Goal: Find specific page/section: Find specific page/section

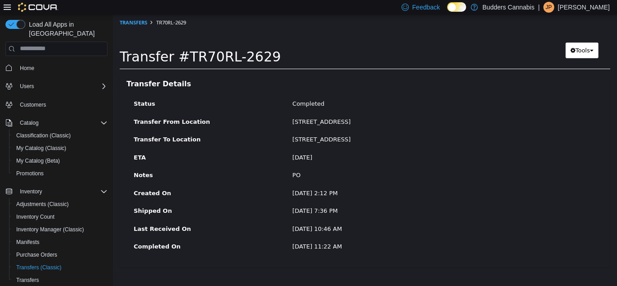
click at [38, 62] on span "Home" at bounding box center [61, 67] width 91 height 11
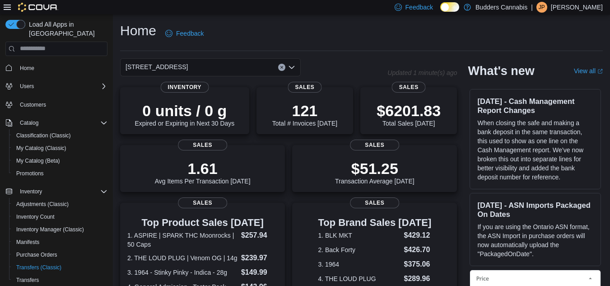
click at [194, 61] on div "[STREET_ADDRESS]" at bounding box center [210, 67] width 181 height 18
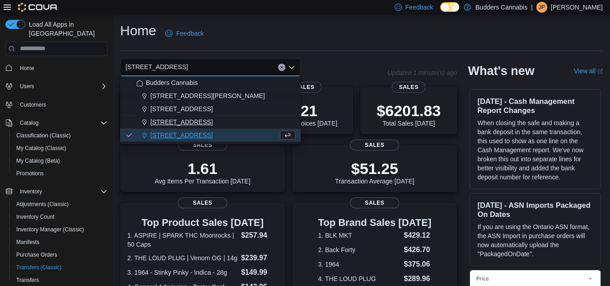
click at [207, 120] on span "[STREET_ADDRESS]" at bounding box center [181, 121] width 62 height 9
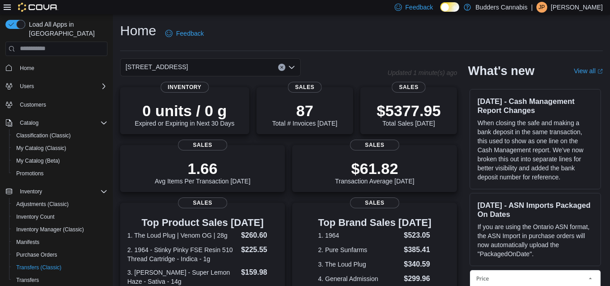
click at [246, 66] on div "[STREET_ADDRESS] Combo box. Selected. [STREET_ADDRESS]. Press Backspace to dele…" at bounding box center [210, 67] width 181 height 18
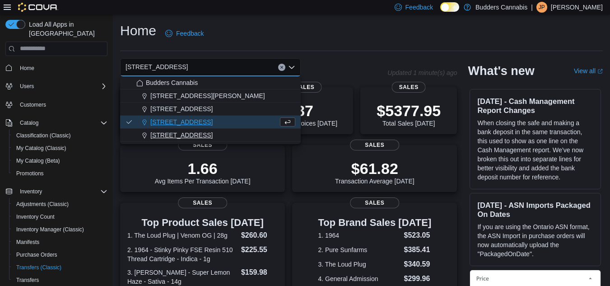
click at [174, 138] on span "[STREET_ADDRESS]" at bounding box center [181, 135] width 62 height 9
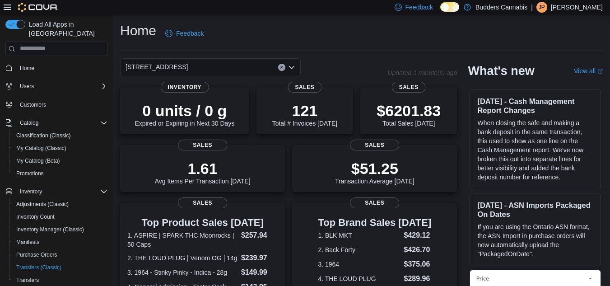
click at [201, 63] on div "[STREET_ADDRESS]" at bounding box center [210, 67] width 181 height 18
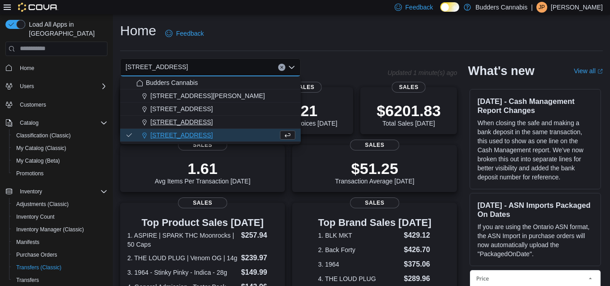
click at [169, 116] on button "[STREET_ADDRESS]" at bounding box center [210, 122] width 181 height 13
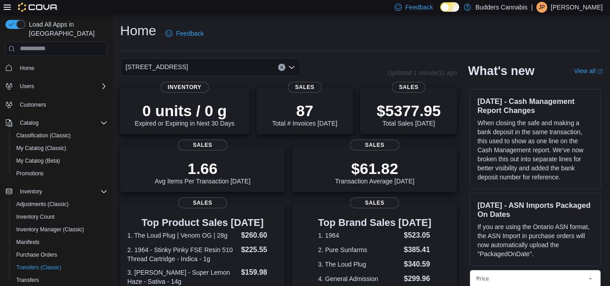
click at [216, 62] on div "[STREET_ADDRESS] Combo box. Selected. [STREET_ADDRESS]. Press Backspace to dele…" at bounding box center [210, 67] width 181 height 18
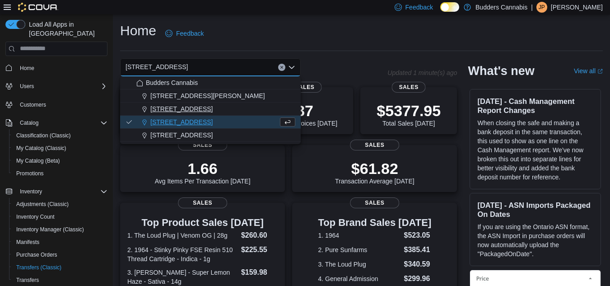
click at [187, 104] on span "[STREET_ADDRESS]" at bounding box center [181, 108] width 62 height 9
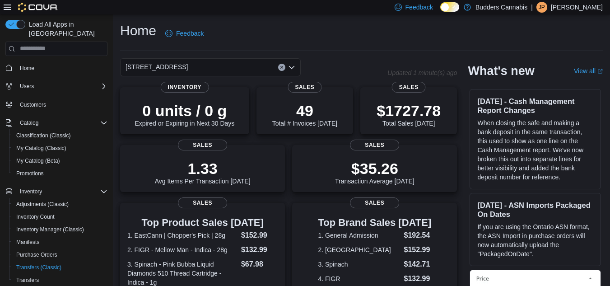
click at [242, 67] on div "[STREET_ADDRESS]" at bounding box center [210, 67] width 181 height 18
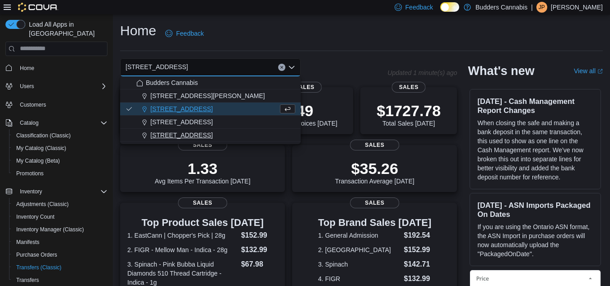
click at [211, 133] on span "[STREET_ADDRESS]" at bounding box center [181, 135] width 62 height 9
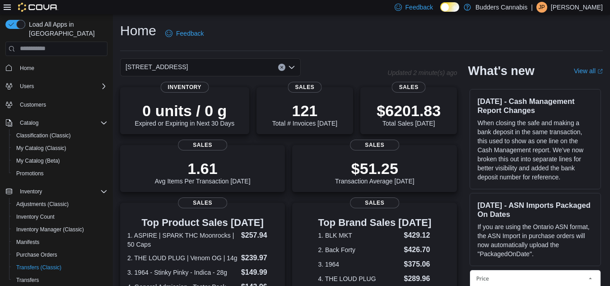
click at [235, 63] on div "[STREET_ADDRESS] Selected. [STREET_ADDRESS] Press Backspace to delete [STREET_A…" at bounding box center [210, 67] width 181 height 18
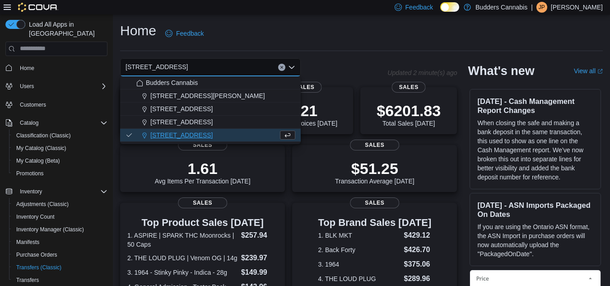
click at [372, 54] on div "Home Feedback [STREET_ADDRESS] Selected. [STREET_ADDRESS] Press Backspace to de…" at bounding box center [361, 272] width 497 height 517
